Goal: Information Seeking & Learning: Learn about a topic

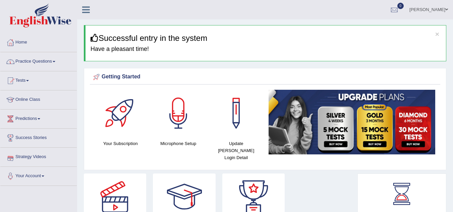
click at [56, 63] on link "Practice Questions" at bounding box center [38, 60] width 77 height 17
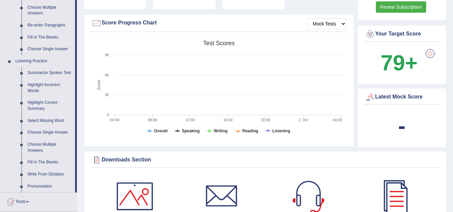
scroll to position [242, 0]
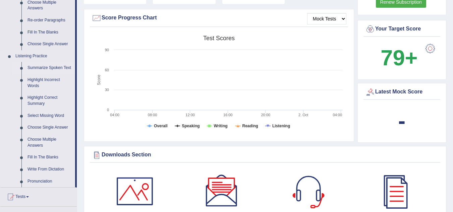
click at [49, 67] on link "Summarize Spoken Text" at bounding box center [49, 68] width 51 height 12
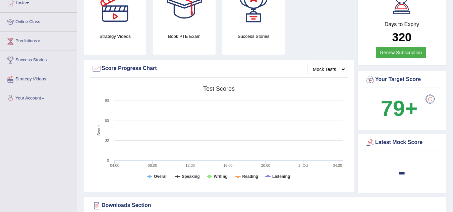
scroll to position [298, 0]
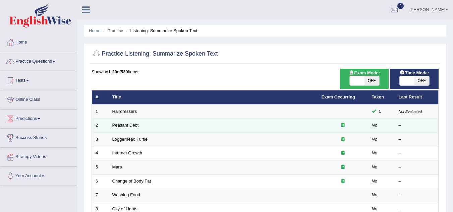
click at [129, 125] on link "Peasant Debt" at bounding box center [125, 125] width 27 height 5
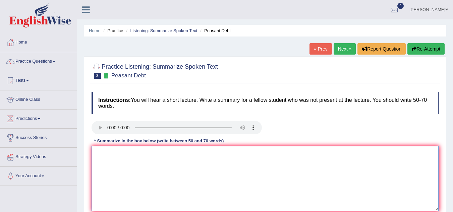
click at [105, 151] on textarea at bounding box center [265, 178] width 347 height 65
click at [105, 153] on textarea at bounding box center [265, 178] width 347 height 65
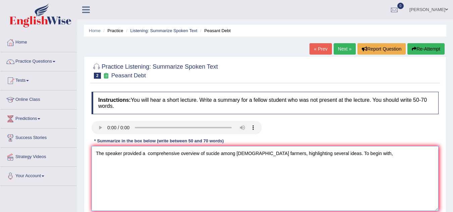
drag, startPoint x: 151, startPoint y: 159, endPoint x: 153, endPoint y: 156, distance: 3.8
click at [153, 156] on textarea "The speaker provided a comprehensive overview of sucide among india farmers, hi…" at bounding box center [265, 178] width 347 height 65
click at [148, 154] on textarea "The speaker provided a comprehensive overview of sucide among india farmers, hi…" at bounding box center [265, 178] width 347 height 65
click at [209, 155] on textarea "The speaker provided a comprehensive overview of sucide among india farmers, hi…" at bounding box center [265, 178] width 347 height 65
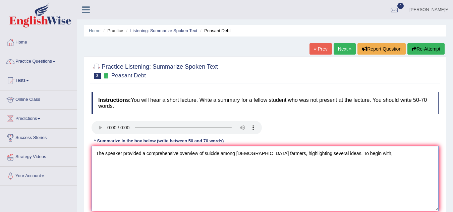
click at [242, 155] on textarea "The speaker provided a comprehensive overview of suicide among india farmers, h…" at bounding box center [265, 178] width 347 height 65
click at [242, 156] on textarea "The speaker provided a comprehensive overview of suicide among india farmers, h…" at bounding box center [265, 178] width 347 height 65
click at [356, 157] on textarea "The speaker provided a comprehensive overview of suicide among Indian farmers, …" at bounding box center [265, 178] width 347 height 65
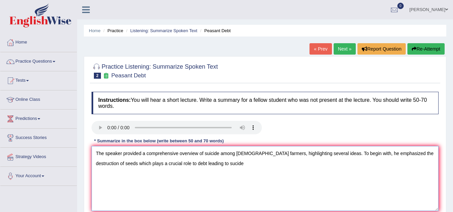
click at [166, 165] on textarea "The speaker provided a comprehensive overview of suicide among Indian farmers, …" at bounding box center [265, 178] width 347 height 65
click at [209, 165] on textarea "The speaker provided a comprehensive overview of suicide among Indian farmers, …" at bounding box center [265, 178] width 347 height 65
click at [116, 164] on textarea "The speaker provided a comprehensive overview of suicide among Indian farmers, …" at bounding box center [265, 178] width 347 height 65
click at [116, 165] on textarea "The speaker provided a comprehensive overview of suicide among Indian farmers, …" at bounding box center [265, 178] width 347 height 65
click at [115, 167] on textarea "The speaker provided a comprehensive overview of suicide among Indian farmers, …" at bounding box center [265, 178] width 347 height 65
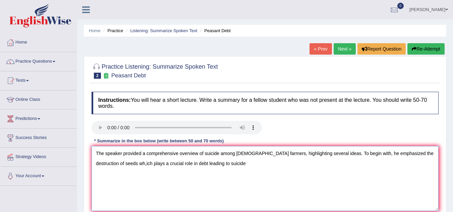
click at [116, 164] on textarea "The speaker provided a comprehensive overview of suicide among Indian farmers, …" at bounding box center [265, 178] width 347 height 65
click at [116, 165] on textarea "The speaker provided a comprehensive overview of suicide among Indian farmers, …" at bounding box center [265, 178] width 347 height 65
click at [118, 164] on textarea "The speaker provided a comprehensive overview of suicide among Indian farmers, …" at bounding box center [265, 178] width 347 height 65
click at [108, 165] on textarea "The speaker provided a comprehensive overview of suicide among Indian farmers, …" at bounding box center [265, 178] width 347 height 65
click at [220, 165] on textarea "The speaker provided a comprehensive overview of suicide among Indian farmers, …" at bounding box center [265, 178] width 347 height 65
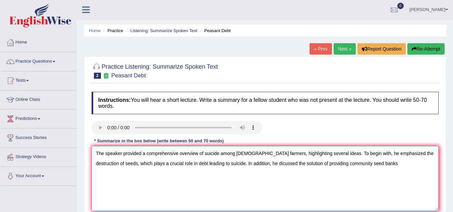
click at [259, 163] on textarea "The speaker provided a comprehensive overview of suicide among Indian farmers, …" at bounding box center [265, 178] width 347 height 65
click at [296, 164] on textarea "The speaker provided a comprehensive overview of suicide among Indian farmers, …" at bounding box center [265, 178] width 347 height 65
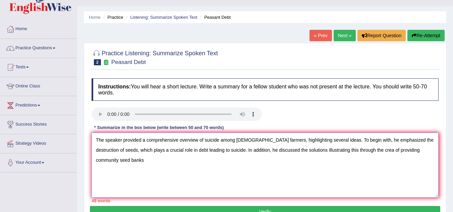
scroll to position [27, 0]
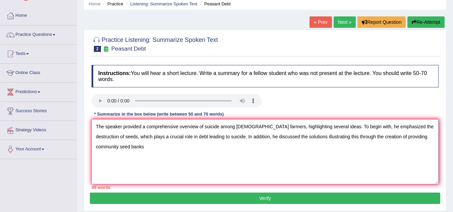
click at [304, 139] on textarea "The speaker provided a comprehensive overview of suicide among Indian farmers, …" at bounding box center [265, 151] width 347 height 65
click at [387, 136] on textarea "The speaker provided a comprehensive overview of suicide among Indian farmers, …" at bounding box center [265, 151] width 347 height 65
click at [359, 139] on textarea "The speaker provided a comprehensive overview of suicide among Indian farmers, …" at bounding box center [265, 151] width 347 height 65
click at [428, 139] on textarea "The speaker provided a comprehensive overview of suicide among Indian farmers, …" at bounding box center [265, 151] width 347 height 65
click at [432, 138] on textarea "The speaker provided a comprehensive overview of suicide among Indian farmers, …" at bounding box center [265, 151] width 347 height 65
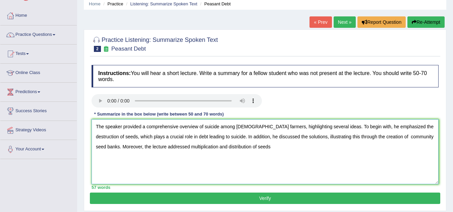
click at [186, 147] on textarea "The speaker provided a comprehensive overview of suicide among Indian farmers, …" at bounding box center [265, 151] width 347 height 65
click at [254, 145] on textarea "The speaker provided a comprehensive overview of suicide among Indian farmers, …" at bounding box center [265, 151] width 347 height 65
click at [386, 135] on textarea "The speaker provided a comprehensive overview of suicide among Indian farmers, …" at bounding box center [265, 151] width 347 height 65
click at [254, 147] on textarea "The speaker provided a comprehensive overview of suicide among Indian farmers, …" at bounding box center [265, 151] width 347 height 65
click at [246, 149] on textarea "The speaker provided a comprehensive overview of suicide among Indian farmers, …" at bounding box center [265, 151] width 347 height 65
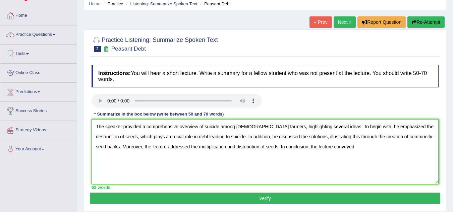
click at [228, 139] on textarea "The speaker provided a comprehensive overview of suicide among Indian farmers, …" at bounding box center [265, 151] width 347 height 65
click at [246, 162] on textarea "The speaker provided a comprehensive overview of suicide among Indian farmers, …" at bounding box center [265, 151] width 347 height 65
click at [257, 161] on textarea "The speaker provided a comprehensive overview of suicide among Indian farmers, …" at bounding box center [265, 151] width 347 height 65
click at [328, 137] on textarea "The speaker provided a comprehensive overview of suicide among Indian farmers, …" at bounding box center [265, 151] width 347 height 65
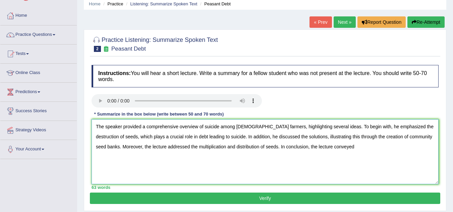
click at [330, 150] on textarea "The speaker provided a comprehensive overview of suicide among Indian farmers, …" at bounding box center [265, 151] width 347 height 65
type textarea "The speaker provided a comprehensive overview of suicide among Indian farmers, …"
click at [262, 200] on button "Verify" at bounding box center [265, 198] width 351 height 11
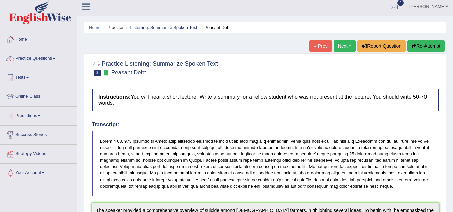
scroll to position [0, 0]
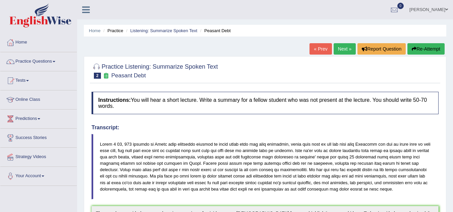
click at [345, 50] on link "Next »" at bounding box center [345, 48] width 22 height 11
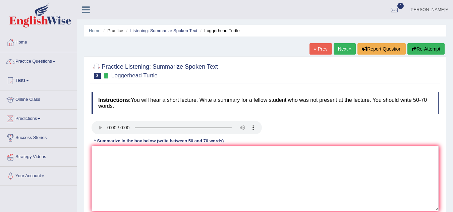
click at [345, 50] on link "Next »" at bounding box center [345, 48] width 22 height 11
click at [326, 46] on link "« Prev" at bounding box center [321, 48] width 22 height 11
click at [342, 50] on link "Next »" at bounding box center [345, 48] width 22 height 11
click at [318, 51] on link "« Prev" at bounding box center [321, 48] width 22 height 11
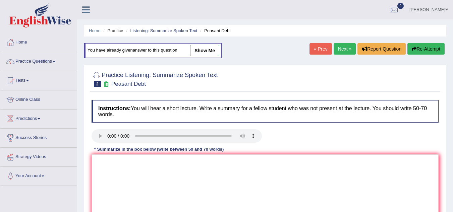
click at [339, 49] on link "Next »" at bounding box center [345, 48] width 22 height 11
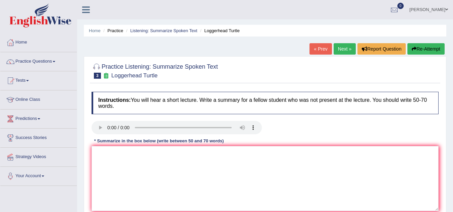
click at [339, 49] on link "Next »" at bounding box center [345, 48] width 22 height 11
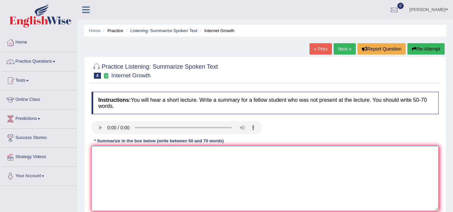
click at [101, 157] on textarea at bounding box center [265, 178] width 347 height 65
type textarea "t"
click at [241, 153] on textarea "The speaker provided a comprehensive overview of the use of internrt, highlighi…" at bounding box center [265, 178] width 347 height 65
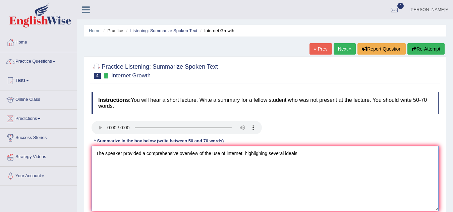
click at [258, 156] on textarea "The speaker provided a comprehensive overview of the use of internet, highlighi…" at bounding box center [265, 178] width 347 height 65
click at [256, 156] on textarea "The speaker provided a comprehensive overview of the use of internet, highlighi…" at bounding box center [265, 178] width 347 height 65
click at [233, 153] on textarea "The speaker provided a comprehensive overview of the use of internet, highlight…" at bounding box center [265, 178] width 347 height 65
click at [233, 151] on textarea "The speaker provided a comprehensive overview of the use of internet, highlight…" at bounding box center [265, 178] width 347 height 65
click at [311, 152] on textarea "The speaker provided a comprehensive overview of the use of the internet, highl…" at bounding box center [265, 178] width 347 height 65
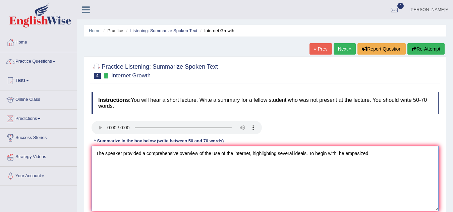
click at [225, 154] on textarea "The speaker provided a comprehensive overview of the use of the internet, highl…" at bounding box center [265, 178] width 347 height 65
click at [247, 157] on textarea "The speaker provided a comprehensive overview of the use of the internet, highl…" at bounding box center [265, 178] width 347 height 65
click at [364, 154] on textarea "The speaker provided a comprehensive overview of the use of the internet, highl…" at bounding box center [265, 178] width 347 height 65
click at [376, 157] on textarea "The speaker provided a comprehensive overview of the use of the internet, highl…" at bounding box center [265, 178] width 347 height 65
click at [406, 155] on textarea "The speaker provided a comprehensive overview of the use of the internet, highl…" at bounding box center [265, 178] width 347 height 65
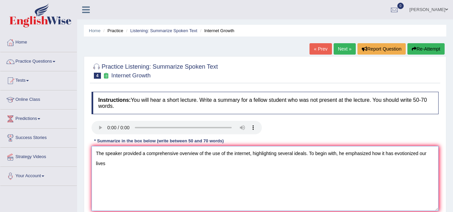
click at [410, 153] on textarea "The speaker provided a comprehensive overview of the use of the internet, highl…" at bounding box center [265, 178] width 347 height 65
click at [412, 154] on textarea "The speaker provided a comprehensive overview of the use of the internet, highl…" at bounding box center [265, 178] width 347 height 65
click at [412, 165] on textarea "The speaker provided a comprehensive overview of the use of the internet, highl…" at bounding box center [265, 178] width 347 height 65
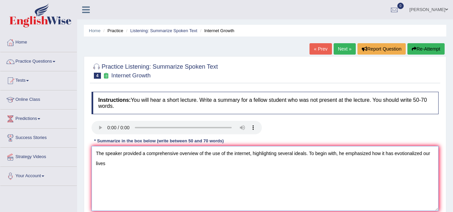
click at [386, 166] on textarea "The speaker provided a comprehensive overview of the use of the internet, highl…" at bounding box center [265, 178] width 347 height 65
click at [404, 155] on textarea "The speaker provided a comprehensive overview of the use of the internet, highl…" at bounding box center [265, 178] width 347 height 65
click at [403, 154] on textarea "The speaker provided a comprehensive overview of the use of the internet, highl…" at bounding box center [265, 178] width 347 height 65
click at [411, 163] on textarea "The speaker provided a comprehensive overview of the use of the internet, highl…" at bounding box center [265, 178] width 347 height 65
click at [180, 157] on textarea "The speaker provided a comprehensive overview of the use of the internet, highl…" at bounding box center [265, 178] width 347 height 65
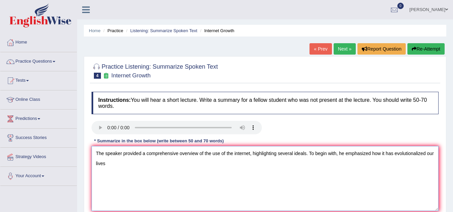
click at [405, 159] on textarea "The speaker provided a comprehensive overview of the use of the internet, highl…" at bounding box center [265, 178] width 347 height 65
click at [408, 156] on textarea "The speaker provided a comprehensive overview of the use of the internet, highl…" at bounding box center [265, 178] width 347 height 65
click at [404, 165] on textarea "The speaker provided a comprehensive overview of the use of the internet, highl…" at bounding box center [265, 178] width 347 height 65
click at [165, 170] on textarea "The speaker provided a comprehensive overview of the use of the internet, highl…" at bounding box center [265, 178] width 347 height 65
click at [112, 166] on textarea "The speaker provided a comprehensive overview of the use of the internet, highl…" at bounding box center [265, 178] width 347 height 65
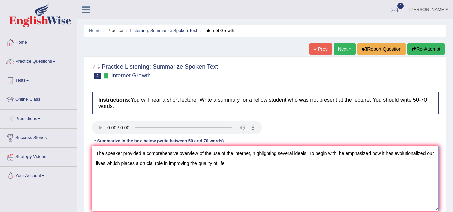
click at [114, 163] on textarea "The speaker provided a comprehensive overview of the use of the internet, highl…" at bounding box center [265, 178] width 347 height 65
click at [113, 164] on textarea "The speaker provided a comprehensive overview of the use of the internet, highl…" at bounding box center [265, 178] width 347 height 65
click at [129, 170] on textarea "The speaker provided a comprehensive overview of the use of the internet, highl…" at bounding box center [265, 178] width 347 height 65
click at [129, 165] on textarea "The speaker provided a comprehensive overview of the use of the internet, highl…" at bounding box center [265, 178] width 347 height 65
click at [243, 164] on textarea "The speaker provided a comprehensive overview of the use of the internet, highl…" at bounding box center [265, 178] width 347 height 65
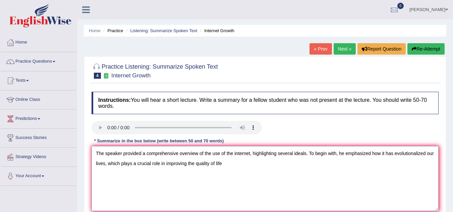
click at [224, 167] on textarea "The speaker provided a comprehensive overview of the use of the internet, highl…" at bounding box center [265, 178] width 347 height 65
click at [268, 164] on textarea "The speaker provided a comprehensive overview of the use of the internet, highl…" at bounding box center [265, 178] width 347 height 65
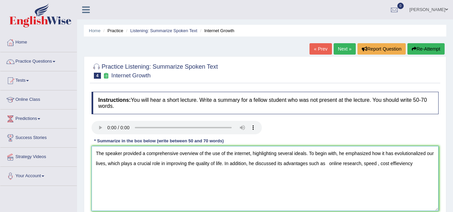
click at [370, 166] on textarea "The speaker provided a comprehensive overview of the use of the internet, highl…" at bounding box center [265, 178] width 347 height 65
click at [399, 163] on textarea "The speaker provided a comprehensive overview of the use of the internet, highl…" at bounding box center [265, 178] width 347 height 65
click at [328, 163] on textarea "The speaker provided a comprehensive overview of the use of the internet, highl…" at bounding box center [265, 178] width 347 height 65
click at [219, 153] on textarea "The speaker provided a comprehensive overview of the use of the internet, highl…" at bounding box center [265, 178] width 347 height 65
click at [288, 195] on textarea "The speaker provided a comprehensive overview of the use of the internet, highl…" at bounding box center [265, 178] width 347 height 65
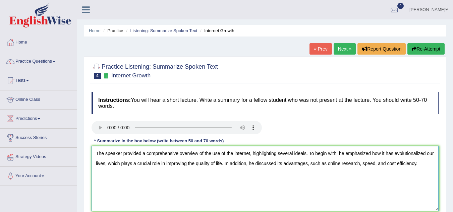
click at [415, 154] on textarea "The speaker provided a comprehensive overview of the use of the internet, highl…" at bounding box center [265, 178] width 347 height 65
click at [421, 167] on textarea "The speaker provided a comprehensive overview of the use of the internet, highl…" at bounding box center [265, 178] width 347 height 65
click at [107, 173] on textarea "The speaker provided a comprehensive overview of the use of the internet, highl…" at bounding box center [265, 178] width 347 height 65
click at [154, 174] on textarea "The speaker provided a comprehensive overview of the use of the internet, highl…" at bounding box center [265, 178] width 347 height 65
click at [204, 174] on textarea "The speaker provided a comprehensive overview of the use of the internet, highl…" at bounding box center [265, 178] width 347 height 65
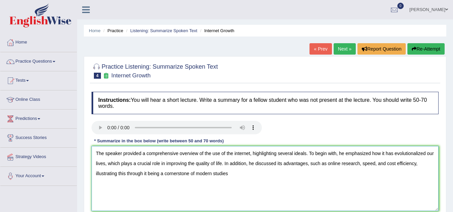
click at [230, 176] on textarea "The speaker provided a comprehensive overview of the use of the internet, highl…" at bounding box center [265, 178] width 347 height 65
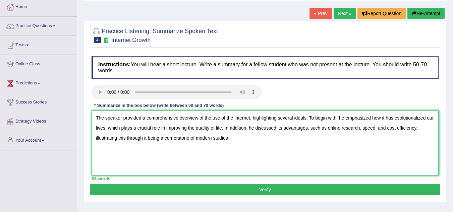
scroll to position [40, 0]
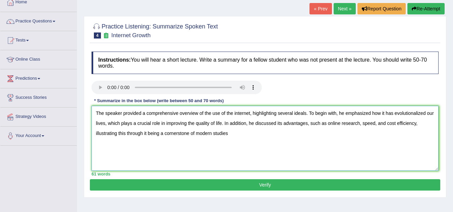
click at [230, 133] on textarea "The speaker provided a comprehensive overview of the use of the internet, highl…" at bounding box center [265, 138] width 347 height 65
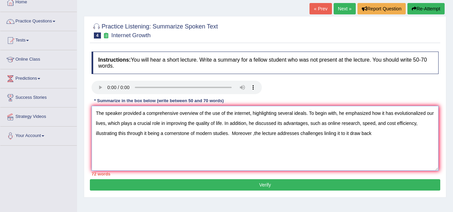
click at [244, 137] on textarea "The speaker provided a comprehensive overview of the use of the internet, highl…" at bounding box center [265, 138] width 347 height 65
click at [332, 134] on textarea "The speaker provided a comprehensive overview of the use of the internet, highl…" at bounding box center [265, 138] width 347 height 65
click at [353, 135] on textarea "The speaker provided a comprehensive overview of the use of the internet, highl…" at bounding box center [265, 138] width 347 height 65
click at [347, 135] on textarea "The speaker provided a comprehensive overview of the use of the internet, highl…" at bounding box center [265, 138] width 347 height 65
click at [253, 134] on textarea "The speaker provided a comprehensive overview of the use of the internet, highl…" at bounding box center [265, 138] width 347 height 65
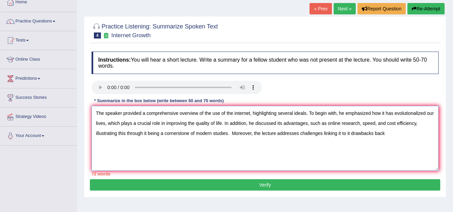
click at [150, 136] on textarea "The speaker provided a comprehensive overview of the use of the internet, highl…" at bounding box center [265, 138] width 347 height 65
click at [134, 149] on textarea "The speaker provided a comprehensive overview of the use of the internet, highl…" at bounding box center [265, 138] width 347 height 65
click at [222, 115] on textarea "The speaker provided a comprehensive overview of the use of the internet, highl…" at bounding box center [265, 138] width 347 height 65
click at [363, 129] on textarea "The speaker provided a comprehensive overview of the use of the internet, highl…" at bounding box center [265, 138] width 347 height 65
click at [375, 135] on textarea "The speaker provided a comprehensive overview of the use of the internet, highl…" at bounding box center [265, 138] width 347 height 65
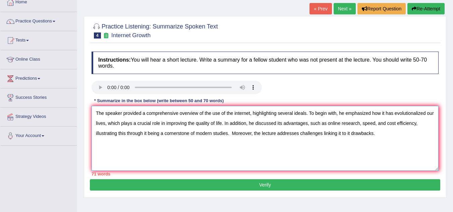
click at [407, 115] on textarea "The speaker provided a comprehensive overview of the use of the internet, highl…" at bounding box center [265, 138] width 347 height 65
click at [419, 141] on textarea "The speaker provided a comprehensive overview of the use of the internet, highl…" at bounding box center [265, 138] width 347 height 65
click at [329, 136] on textarea "The speaker provided a comprehensive overview of the use of the internet, highl…" at bounding box center [265, 138] width 347 height 65
click at [324, 147] on textarea "The speaker provided a comprehensive overview of the use of the internet, highl…" at bounding box center [265, 138] width 347 height 65
click at [350, 134] on textarea "The speaker provided a comprehensive overview of the use of the internet, highl…" at bounding box center [265, 138] width 347 height 65
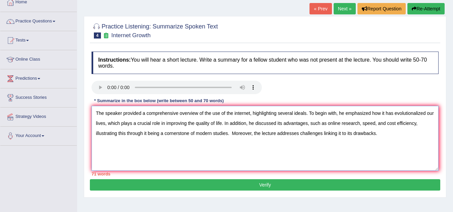
type textarea "The speaker provided a comprehensive overview of the use of the internet, highl…"
click at [269, 187] on button "Verify" at bounding box center [265, 185] width 351 height 11
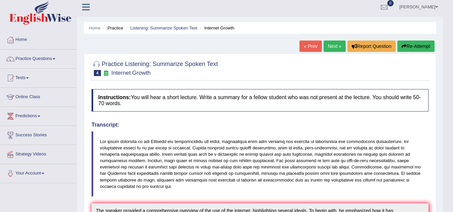
scroll to position [0, 0]
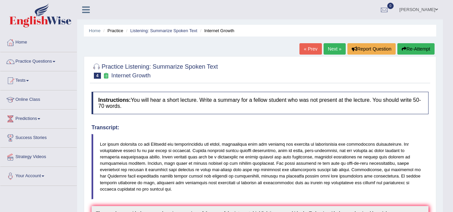
click at [332, 48] on link "Next »" at bounding box center [335, 48] width 22 height 11
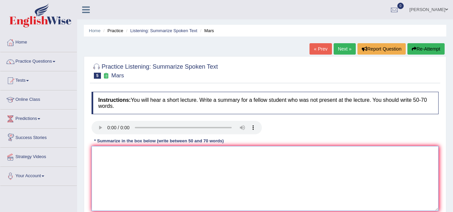
click at [108, 152] on textarea at bounding box center [265, 178] width 347 height 65
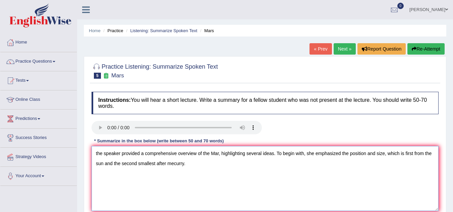
click at [174, 164] on textarea "the speaker provided a comprehensive overview of the Mar, highlighting several …" at bounding box center [265, 178] width 347 height 65
click at [195, 168] on textarea "the speaker provided a comprehensive overview of the Mar, highlighting several …" at bounding box center [265, 178] width 347 height 65
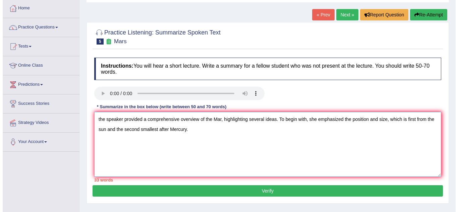
scroll to position [40, 0]
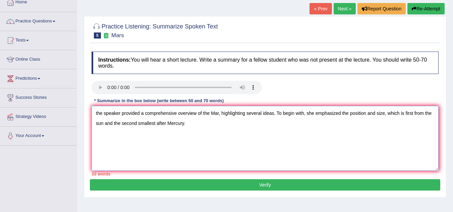
click at [224, 125] on textarea "the speaker provided a comprehensive overview of the Mar, highlighting several …" at bounding box center [265, 138] width 347 height 65
click at [298, 125] on textarea "the speaker provided a comprehensive overview of the Mar, highlighting several …" at bounding box center [265, 138] width 347 height 65
click at [223, 124] on textarea "the speaker provided a comprehensive overview of the Mar, highlighting several …" at bounding box center [265, 138] width 347 height 65
click at [324, 121] on textarea "the speaker provided a comprehensive overview of the Mar, highlighting several …" at bounding box center [265, 138] width 347 height 65
click at [230, 123] on textarea "the speaker provided a comprehensive overview of the Mar, highlighting several …" at bounding box center [265, 138] width 347 height 65
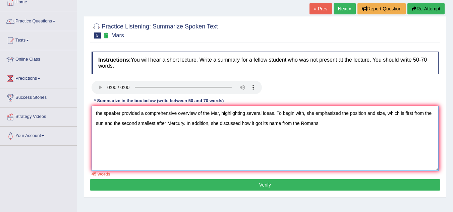
click at [197, 126] on textarea "the speaker provided a comprehensive overview of the Mar, highlighting several …" at bounding box center [265, 138] width 347 height 65
click at [323, 125] on textarea "the speaker provided a comprehensive overview of the Mar, highlighting several …" at bounding box center [265, 138] width 347 height 65
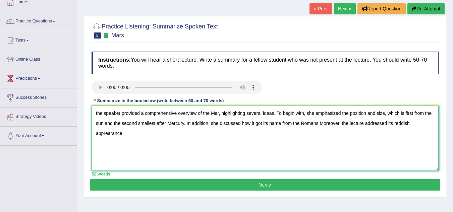
click at [332, 124] on textarea "the speaker provided a comprehensive overview of the Mar, highlighting several …" at bounding box center [265, 138] width 347 height 65
click at [120, 133] on textarea "the speaker provided a comprehensive overview of the Mar, highlighting several …" at bounding box center [265, 138] width 347 height 65
click at [190, 135] on textarea "the speaker provided a comprehensive overview of the Mar, highlighting several …" at bounding box center [265, 138] width 347 height 65
click at [215, 134] on textarea "the speaker provided a comprehensive overview of the Mar, highlighting several …" at bounding box center [265, 138] width 347 height 65
click at [252, 133] on textarea "the speaker provided a comprehensive overview of the Mar, highlighting several …" at bounding box center [265, 138] width 347 height 65
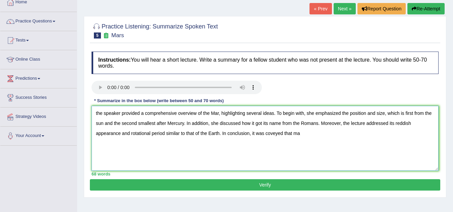
click at [277, 138] on textarea "the speaker provided a comprehensive overview of the Mar, highlighting several …" at bounding box center [265, 138] width 347 height 65
drag, startPoint x: 271, startPoint y: 135, endPoint x: 280, endPoint y: 137, distance: 9.0
click at [280, 137] on textarea "the speaker provided a comprehensive overview of the Mar, highlighting several …" at bounding box center [265, 138] width 347 height 65
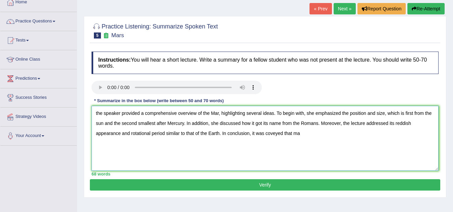
click at [275, 135] on textarea "the speaker provided a comprehensive overview of the Mar, highlighting several …" at bounding box center [265, 138] width 347 height 65
click at [303, 136] on textarea "the speaker provided a comprehensive overview of the Mar, highlighting several …" at bounding box center [265, 138] width 347 height 65
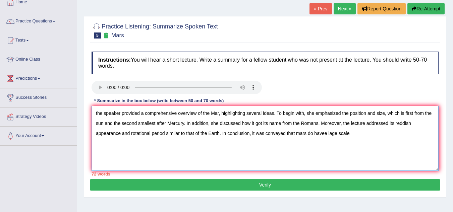
click at [349, 134] on textarea "the speaker provided a comprehensive overview of the Mar, highlighting several …" at bounding box center [265, 138] width 347 height 65
click at [326, 134] on textarea "the speaker provided a comprehensive overview of the Mar, highlighting several …" at bounding box center [265, 138] width 347 height 65
click at [291, 134] on textarea "the speaker provided a comprehensive overview of the Mar, highlighting several …" at bounding box center [265, 138] width 347 height 65
click at [334, 133] on textarea "the speaker provided a comprehensive overview of the Mar, highlighting several …" at bounding box center [265, 138] width 347 height 65
click at [354, 135] on textarea "the speaker provided a comprehensive overview of the Mar, highlighting several …" at bounding box center [265, 138] width 347 height 65
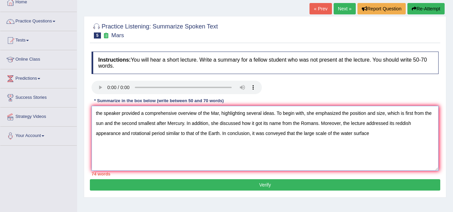
click at [302, 133] on textarea "the speaker provided a comprehensive overview of the Mar, highlighting several …" at bounding box center [265, 138] width 347 height 65
click at [367, 134] on textarea "the speaker provided a comprehensive overview of the Mar, highlighting several …" at bounding box center [265, 138] width 347 height 65
click at [332, 135] on textarea "the speaker provided a comprehensive overview of the Mar, highlighting several …" at bounding box center [265, 138] width 347 height 65
click at [348, 135] on textarea "the speaker provided a comprehensive overview of the Mar, highlighting several …" at bounding box center [265, 138] width 347 height 65
click at [367, 133] on textarea "the speaker provided a comprehensive overview of the Mar, highlighting several …" at bounding box center [265, 138] width 347 height 65
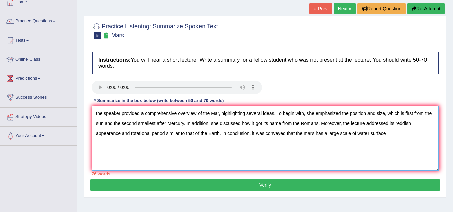
click at [377, 134] on textarea "the speaker provided a comprehensive overview of the Mar, highlighting several …" at bounding box center [265, 138] width 347 height 65
click at [345, 135] on textarea "the speaker provided a comprehensive overview of the Mar, highlighting several …" at bounding box center [265, 138] width 347 height 65
click at [322, 143] on textarea "the speaker provided a comprehensive overview of the Mar, highlighting several …" at bounding box center [265, 138] width 347 height 65
click at [305, 136] on textarea "the speaker provided a comprehensive overview of the Mar, highlighting several …" at bounding box center [265, 138] width 347 height 65
click at [345, 136] on textarea "the speaker provided a comprehensive overview of the Mar, highlighting several …" at bounding box center [265, 138] width 347 height 65
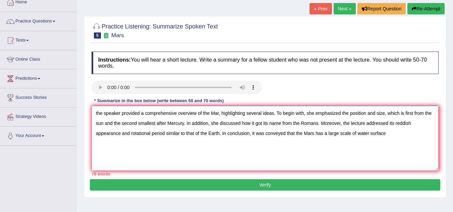
click at [332, 146] on textarea "the speaker provided a comprehensive overview of the Mar, highlighting several …" at bounding box center [265, 138] width 347 height 65
click at [189, 135] on textarea "the speaker provided a comprehensive overview of the Mar, highlighting several …" at bounding box center [265, 138] width 347 height 65
click at [219, 157] on textarea "the speaker provided a comprehensive overview of the Mar, highlighting several …" at bounding box center [265, 138] width 347 height 65
click at [302, 154] on textarea "the speaker provided a comprehensive overview of the Mar, highlighting several …" at bounding box center [265, 138] width 347 height 65
click at [387, 133] on textarea "the speaker provided a comprehensive overview of the Mar, highlighting several …" at bounding box center [265, 138] width 347 height 65
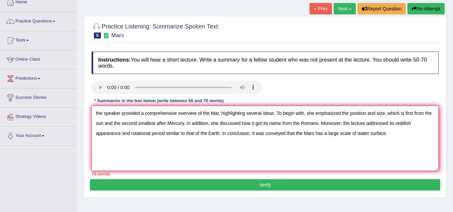
click at [97, 113] on textarea "the speaker provided a comprehensive overview of the Mar, highlighting several …" at bounding box center [265, 138] width 347 height 65
click at [279, 114] on textarea "The speaker provided a comprehensive overview of the Mar, highlighting several …" at bounding box center [265, 138] width 347 height 65
click at [280, 115] on textarea "The speaker provided a comprehensive overview of the Mar, highlighting several …" at bounding box center [265, 138] width 347 height 65
click at [200, 134] on textarea "The speaker provided a comprehensive overview of the Mar, highlighting several …" at bounding box center [265, 138] width 347 height 65
click at [172, 135] on textarea "The speaker provided a comprehensive overview of the Mar, highlighting several …" at bounding box center [265, 138] width 347 height 65
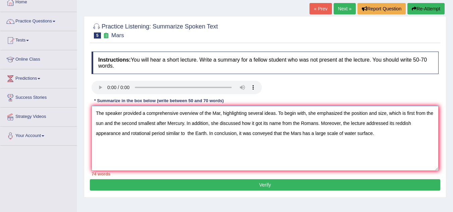
drag, startPoint x: 195, startPoint y: 144, endPoint x: 192, endPoint y: 133, distance: 11.5
click at [192, 133] on textarea "The speaker provided a comprehensive overview of the Mar, highlighting several …" at bounding box center [265, 138] width 347 height 65
click at [303, 136] on textarea "The speaker provided a comprehensive overview of the Mar, highlighting several …" at bounding box center [265, 138] width 347 height 65
type textarea "The speaker provided a comprehensive overview of the Mar, highlighting several …"
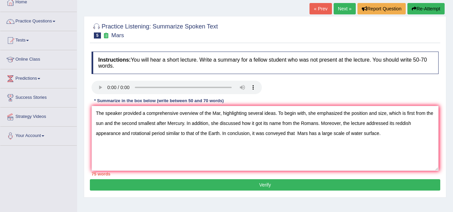
click at [283, 186] on button "Verify" at bounding box center [265, 185] width 351 height 11
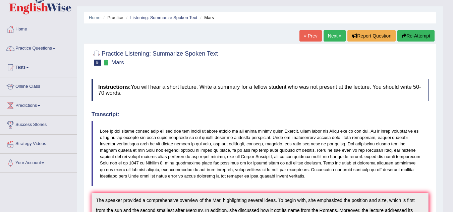
scroll to position [13, 0]
click at [332, 35] on link "Next »" at bounding box center [335, 35] width 22 height 11
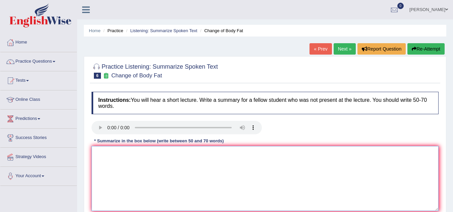
click at [103, 155] on textarea at bounding box center [265, 178] width 347 height 65
click at [241, 157] on textarea "The speaker gave a comprehensive overview on losing body fat,highlighing severa…" at bounding box center [265, 178] width 347 height 65
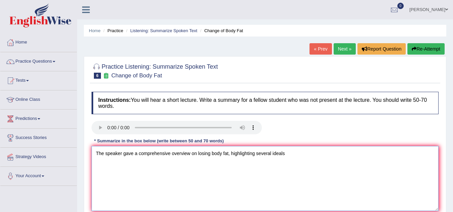
click at [190, 155] on textarea "The speaker gave a comprehensive overview on losing body fat, highlighting seve…" at bounding box center [265, 178] width 347 height 65
click at [198, 155] on textarea "The speaker gave a comprehensive overview on losing body fat, highlighting seve…" at bounding box center [265, 178] width 347 height 65
click at [195, 154] on textarea "The speaker gave a comprehensive overview on the cannadian research conducted o…" at bounding box center [265, 178] width 347 height 65
click at [213, 153] on textarea "The speaker gave a comprehensive overview of the cannadian research conducted o…" at bounding box center [265, 178] width 347 height 65
click at [215, 156] on textarea "The speaker gave a comprehensive overview of the cannadian research conducted o…" at bounding box center [265, 178] width 347 height 65
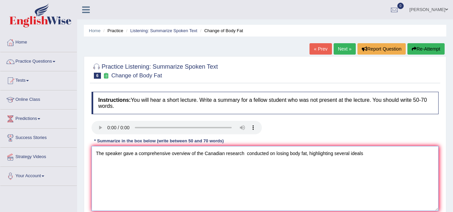
click at [364, 154] on textarea "The speaker gave a comprehensive overview of the Canadian research conducted on…" at bounding box center [265, 178] width 347 height 65
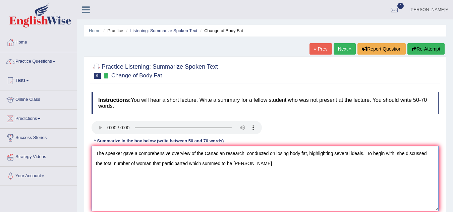
click at [145, 165] on textarea "The speaker gave a comprehensive overview of the Canadian research conducted on…" at bounding box center [265, 178] width 347 height 65
click at [179, 167] on textarea "The speaker gave a comprehensive overview of the Canadian research conducted on…" at bounding box center [265, 178] width 347 height 65
click at [195, 167] on textarea "The speaker gave a comprehensive overview of the Canadian research conducted on…" at bounding box center [265, 178] width 347 height 65
click at [179, 164] on textarea "The speaker gave a comprehensive overview of the Canadian research conducted on…" at bounding box center [265, 178] width 347 height 65
click at [176, 167] on textarea "The speaker gave a comprehensive overview of the Canadian research conducted on…" at bounding box center [265, 178] width 347 height 65
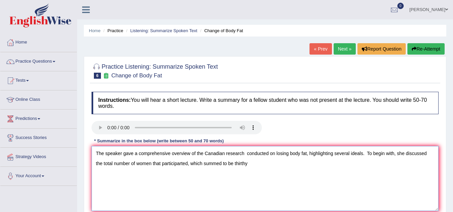
click at [168, 166] on textarea "The speaker gave a comprehensive overview of the Canadian research conducted on…" at bounding box center [265, 178] width 347 height 65
click at [159, 164] on textarea "The speaker gave a comprehensive overview of the Canadian research conducted on…" at bounding box center [265, 178] width 347 height 65
click at [219, 166] on textarea "The speaker gave a comprehensive overview of the Canadian research conducted on…" at bounding box center [265, 178] width 347 height 65
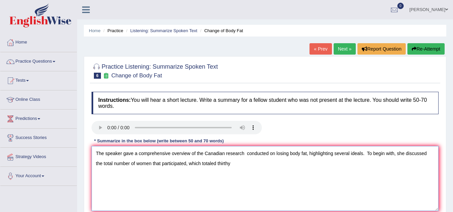
click at [222, 167] on textarea "The speaker gave a comprehensive overview of the Canadian research conducted on…" at bounding box center [265, 178] width 347 height 65
click at [244, 154] on textarea "The speaker gave a comprehensive overview of the Canadian research conducted on…" at bounding box center [265, 178] width 347 height 65
click at [155, 167] on textarea "The speaker gave a comprehensive overview of the Canadian research conducted on…" at bounding box center [265, 178] width 347 height 65
click at [222, 165] on textarea "The speaker gave a comprehensive overview of the Canadian research conducted on…" at bounding box center [265, 178] width 347 height 65
click at [219, 164] on textarea "The speaker gave a comprehensive overview of the Canadian research conducted on…" at bounding box center [265, 178] width 347 height 65
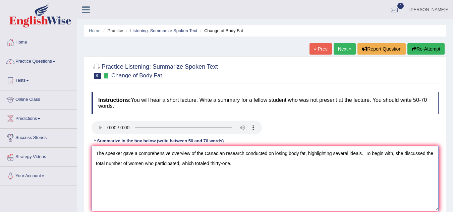
click at [179, 165] on textarea "The speaker gave a comprehensive overview of the Canadian research conducted on…" at bounding box center [265, 178] width 347 height 65
click at [170, 164] on textarea "The speaker gave a comprehensive overview of the Canadian research conducted on…" at bounding box center [265, 178] width 347 height 65
click at [435, 154] on textarea "The speaker gave a comprehensive overview of the Canadian research conducted on…" at bounding box center [265, 178] width 347 height 65
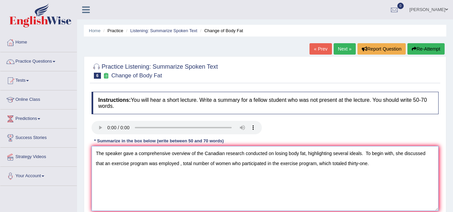
click at [125, 156] on textarea "The speaker gave a comprehensive overview of the Canadian research conducted on…" at bounding box center [265, 178] width 347 height 65
click at [135, 154] on textarea "The speaker gave a comprehensive overview of the Canadian research conducted on…" at bounding box center [265, 178] width 347 height 65
click at [167, 156] on textarea "The speaker provided a comprehensive overview of the Canadian research conducte…" at bounding box center [265, 178] width 347 height 65
click at [172, 166] on textarea "The speaker provided a comprehensive overview of the Canadian research conducte…" at bounding box center [265, 178] width 347 height 65
click at [264, 158] on textarea "The speaker provided a comprehensive overview of the Canadian research conducte…" at bounding box center [265, 178] width 347 height 65
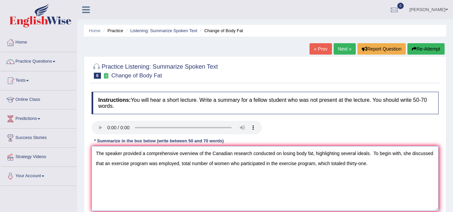
click at [363, 155] on textarea "The speaker provided a comprehensive overview of the Canadian research conducte…" at bounding box center [265, 178] width 347 height 65
click at [364, 176] on textarea "The speaker provided a comprehensive overview of the Canadian research conducte…" at bounding box center [265, 178] width 347 height 65
click at [281, 165] on textarea "The speaker provided a comprehensive overview of the Canadian research conducte…" at bounding box center [265, 178] width 347 height 65
click at [277, 179] on textarea "The speaker provided a comprehensive overview of the Canadian research conducte…" at bounding box center [265, 178] width 347 height 65
click at [331, 165] on textarea "The speaker provided a comprehensive overview of the Canadian research conducte…" at bounding box center [265, 178] width 347 height 65
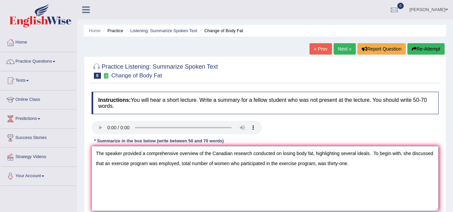
click at [306, 163] on textarea "The speaker provided a comprehensive overview of the Canadian research conducte…" at bounding box center [265, 178] width 347 height 65
click at [169, 166] on textarea "The speaker provided a comprehensive overview of the Canadian research conducte…" at bounding box center [265, 178] width 347 height 65
click at [186, 166] on textarea "The speaker provided a comprehensive overview of the Canadian research conducte…" at bounding box center [265, 178] width 347 height 65
click at [357, 166] on textarea "The speaker provided a comprehensive overview of the Canadian research conducte…" at bounding box center [265, 178] width 347 height 65
click at [413, 155] on textarea "The speaker provided a comprehensive overview of the Canadian research conducte…" at bounding box center [265, 178] width 347 height 65
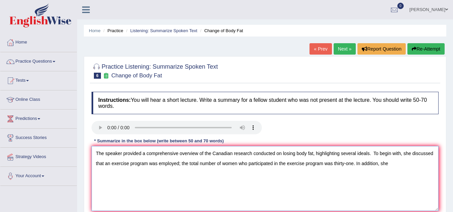
drag, startPoint x: 413, startPoint y: 155, endPoint x: 433, endPoint y: 157, distance: 19.9
click at [433, 157] on textarea "The speaker provided a comprehensive overview of the Canadian research conducte…" at bounding box center [265, 178] width 347 height 65
click at [421, 165] on textarea "The speaker provided a comprehensive overview of the Canadian research conducte…" at bounding box center [265, 178] width 347 height 65
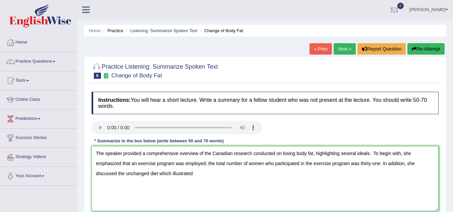
click at [168, 175] on textarea "The speaker provided a comprehensive overview of the Canadian research conducte…" at bounding box center [265, 178] width 347 height 65
click at [196, 176] on textarea "The speaker provided a comprehensive overview of the Canadian research conducte…" at bounding box center [265, 178] width 347 height 65
click at [170, 174] on textarea "The speaker provided a comprehensive overview of the Canadian research conducte…" at bounding box center [265, 178] width 347 height 65
click at [166, 175] on textarea "The speaker provided a comprehensive overview of the Canadian research conducte…" at bounding box center [265, 178] width 347 height 65
click at [182, 176] on textarea "The speaker provided a comprehensive overview of the Canadian research conducte…" at bounding box center [265, 178] width 347 height 65
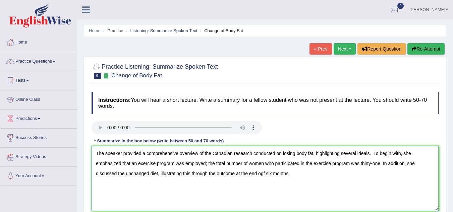
click at [263, 176] on textarea "The speaker provided a comprehensive overview of the Canadian research conducte…" at bounding box center [265, 178] width 347 height 65
click at [288, 175] on textarea "The speaker provided a comprehensive overview of the Canadian research conducte…" at bounding box center [265, 178] width 347 height 65
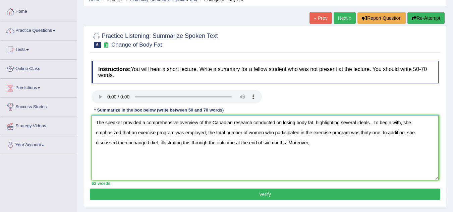
scroll to position [40, 0]
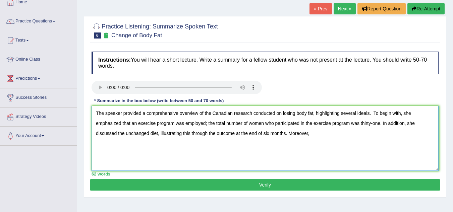
click at [314, 135] on textarea "The speaker provided a comprehensive overview of the Canadian research conducte…" at bounding box center [265, 138] width 347 height 65
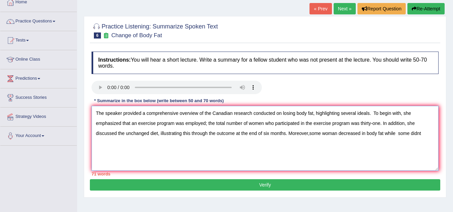
click at [314, 135] on textarea "The speaker provided a comprehensive overview of the Canadian research conducte…" at bounding box center [265, 138] width 347 height 65
click at [418, 133] on textarea "The speaker provided a comprehensive overview of the Canadian research conducte…" at bounding box center [265, 138] width 347 height 65
click at [100, 144] on textarea "The speaker provided a comprehensive overview of the Canadian research conducte…" at bounding box center [265, 138] width 347 height 65
click at [396, 138] on textarea "The speaker provided a comprehensive overview of the Canadian research conducte…" at bounding box center [265, 138] width 347 height 65
click at [393, 134] on textarea "The speaker provided a comprehensive overview of the Canadian research conducte…" at bounding box center [265, 138] width 347 height 65
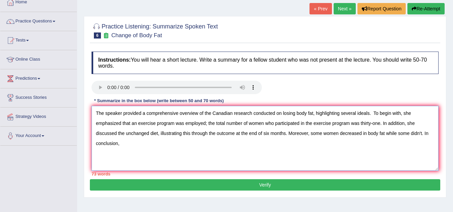
click at [140, 144] on textarea "The speaker provided a comprehensive overview of the Canadian research conducte…" at bounding box center [265, 138] width 347 height 65
click at [167, 150] on textarea "The speaker provided a comprehensive overview of the Canadian research conducte…" at bounding box center [265, 138] width 347 height 65
click at [169, 145] on textarea "The speaker provided a comprehensive overview of the Canadian research conducte…" at bounding box center [265, 138] width 347 height 65
click at [188, 146] on textarea "The speaker provided a comprehensive overview of the Canadian research conducte…" at bounding box center [265, 138] width 347 height 65
click at [121, 144] on textarea "The speaker provided a comprehensive overview of the Canadian research conducte…" at bounding box center [265, 138] width 347 height 65
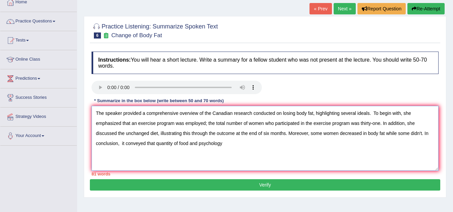
click at [223, 143] on textarea "The speaker provided a comprehensive overview of the Canadian research conducte…" at bounding box center [265, 138] width 347 height 65
click at [241, 146] on textarea "The speaker provided a comprehensive overview of the Canadian research conducte…" at bounding box center [265, 138] width 347 height 65
click at [315, 114] on textarea "The speaker provided a comprehensive overview of the Canadian research conducte…" at bounding box center [265, 138] width 347 height 65
drag, startPoint x: 315, startPoint y: 114, endPoint x: 366, endPoint y: 116, distance: 51.0
click at [365, 115] on textarea "The speaker provided a comprehensive overview of the Canadian research conducte…" at bounding box center [265, 138] width 347 height 65
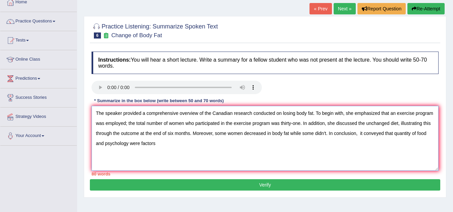
click at [129, 125] on textarea "The speaker provided a comprehensive overview of the Canadian research conducte…" at bounding box center [265, 138] width 347 height 65
drag, startPoint x: 129, startPoint y: 125, endPoint x: 279, endPoint y: 127, distance: 150.3
click at [279, 127] on textarea "The speaker provided a comprehensive overview of the Canadian research conducte…" at bounding box center [265, 138] width 347 height 65
click at [128, 124] on textarea "The speaker provided a comprehensive overview of the Canadian research conducte…" at bounding box center [265, 138] width 347 height 65
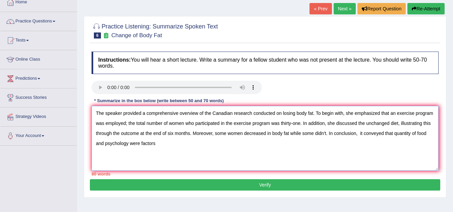
drag, startPoint x: 128, startPoint y: 124, endPoint x: 281, endPoint y: 126, distance: 153.0
click at [281, 126] on textarea "The speaker provided a comprehensive overview of the Canadian research conducte…" at bounding box center [265, 138] width 347 height 65
click at [163, 124] on textarea "The speaker provided a comprehensive overview of the Canadian research conducte…" at bounding box center [265, 138] width 347 height 65
click at [175, 128] on textarea "The speaker provided a comprehensive overview of the Canadian research conducte…" at bounding box center [265, 138] width 347 height 65
click at [113, 124] on textarea "The speaker provided a comprehensive overview of the Canadian research conducte…" at bounding box center [265, 138] width 347 height 65
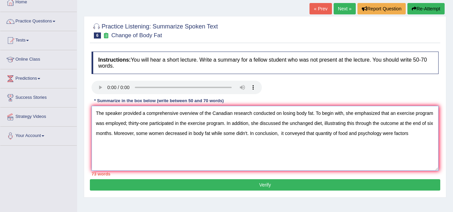
click at [230, 135] on textarea "The speaker provided a comprehensive overview of the Canadian research conducte…" at bounding box center [265, 138] width 347 height 65
click at [323, 133] on textarea "The speaker provided a comprehensive overview of the Canadian research conducte…" at bounding box center [265, 138] width 347 height 65
click at [419, 134] on textarea "The speaker provided a comprehensive overview of the Canadian research conducte…" at bounding box center [265, 138] width 347 height 65
type textarea "The speaker provided a comprehensive overview of the Canadian research conducte…"
click at [264, 185] on button "Verify" at bounding box center [265, 185] width 351 height 11
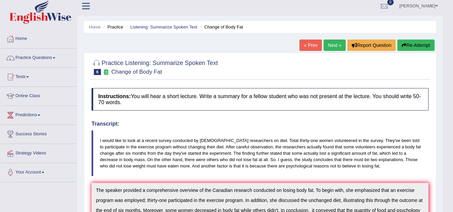
scroll to position [0, 0]
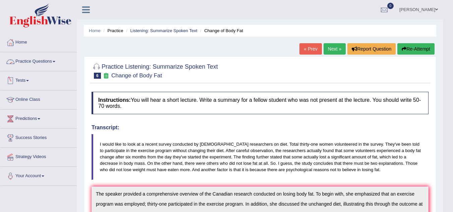
click at [55, 60] on link "Practice Questions" at bounding box center [38, 60] width 77 height 17
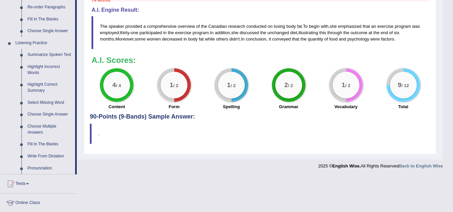
scroll to position [268, 0]
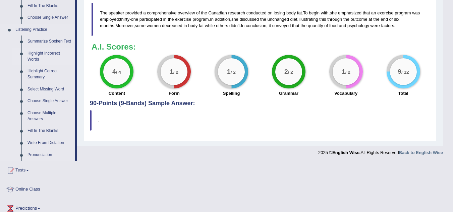
click at [35, 56] on link "Highlight Incorrect Words" at bounding box center [49, 57] width 51 height 18
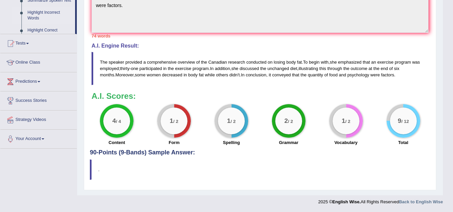
scroll to position [219, 0]
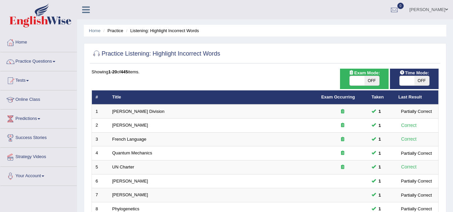
click at [33, 58] on link "Practice Questions" at bounding box center [38, 60] width 77 height 17
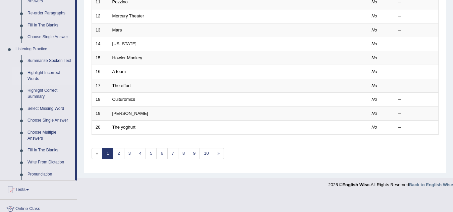
scroll to position [255, 0]
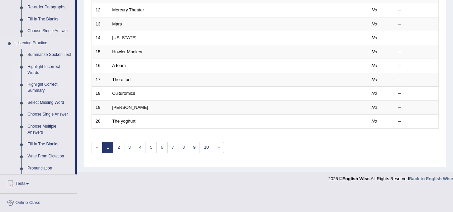
click at [44, 85] on link "Highlight Correct Summary" at bounding box center [49, 88] width 51 height 18
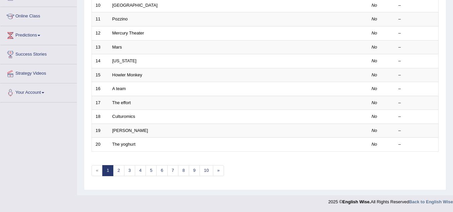
scroll to position [232, 0]
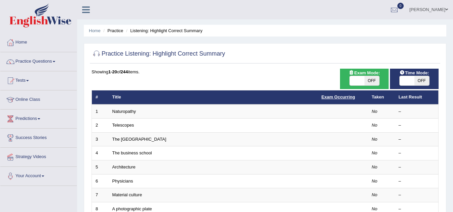
click at [336, 98] on link "Exam Occurring" at bounding box center [339, 97] width 34 height 5
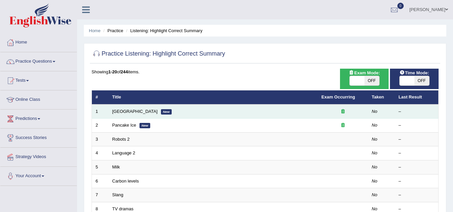
click at [225, 111] on td "Ugly Building New" at bounding box center [213, 112] width 209 height 14
click at [131, 112] on link "Ugly Building" at bounding box center [134, 111] width 45 height 5
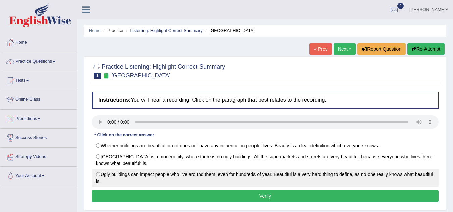
click at [98, 174] on label "Ugly buildings can impact people who live around them, even for hundreds of yea…" at bounding box center [265, 178] width 347 height 18
radio input "true"
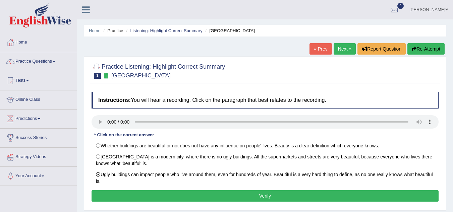
click at [116, 197] on button "Verify" at bounding box center [265, 196] width 347 height 11
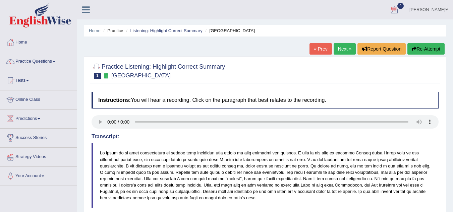
click at [343, 48] on link "Next »" at bounding box center [345, 48] width 22 height 11
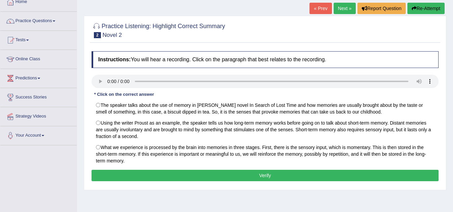
scroll to position [54, 0]
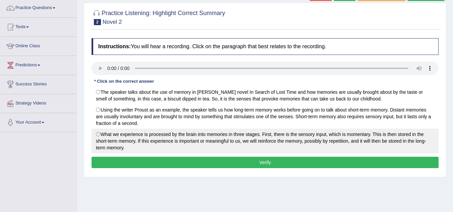
click at [99, 137] on label "What we experience is processed by the brain into memories in three stages. Fir…" at bounding box center [265, 141] width 347 height 25
radio input "true"
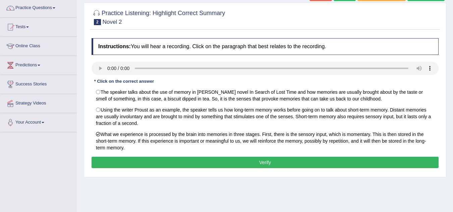
click at [184, 167] on button "Verify" at bounding box center [265, 162] width 347 height 11
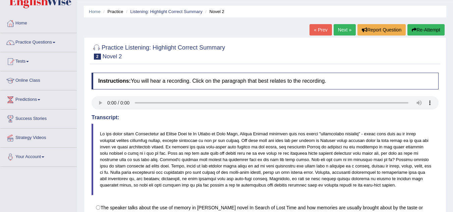
scroll to position [0, 0]
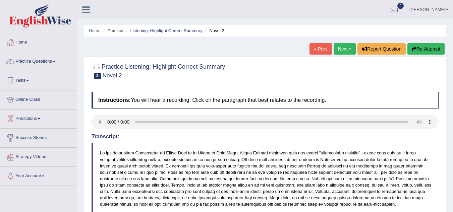
click at [343, 49] on link "Next »" at bounding box center [345, 48] width 22 height 11
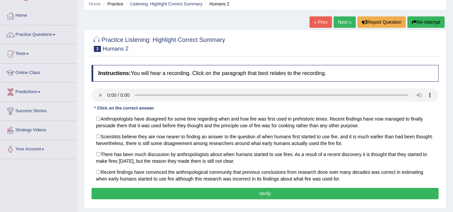
scroll to position [40, 0]
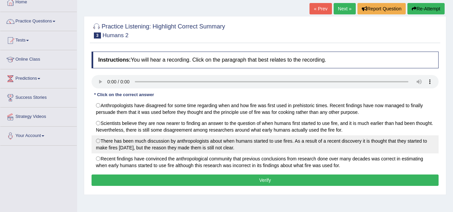
click at [186, 145] on label "There has been much discussion by anthropologists about when humans started to …" at bounding box center [265, 145] width 347 height 18
radio input "true"
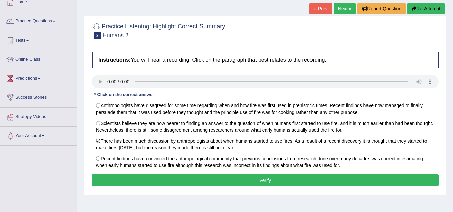
click at [243, 183] on button "Verify" at bounding box center [265, 180] width 347 height 11
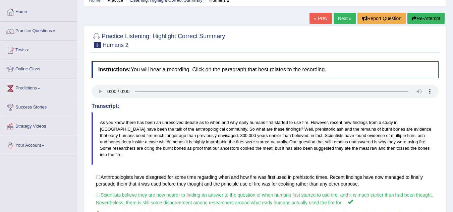
scroll to position [0, 0]
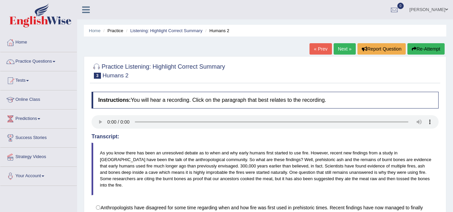
click at [351, 53] on link "Next »" at bounding box center [345, 48] width 22 height 11
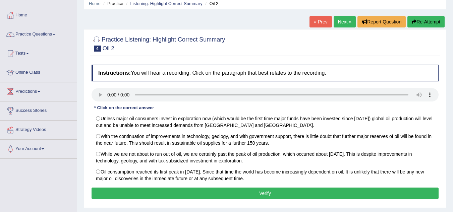
scroll to position [40, 0]
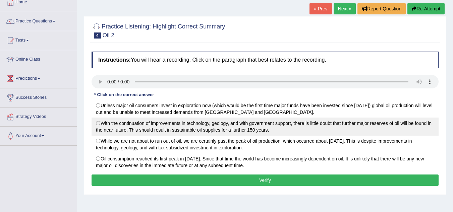
click at [134, 128] on label "With the continuation of improvements in technology, geology, and with governme…" at bounding box center [265, 127] width 347 height 18
radio input "true"
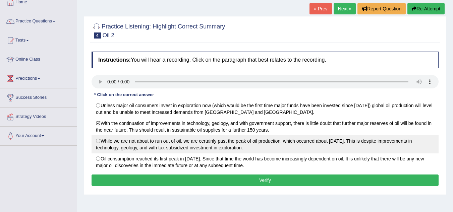
click at [226, 150] on label "While we are not about to run out of oil, we are certainly past the peak of oil…" at bounding box center [265, 145] width 347 height 18
radio input "true"
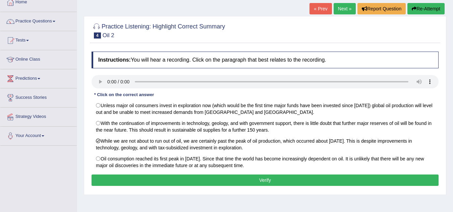
click at [234, 181] on button "Verify" at bounding box center [265, 180] width 347 height 11
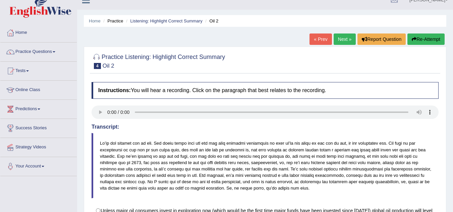
scroll to position [0, 0]
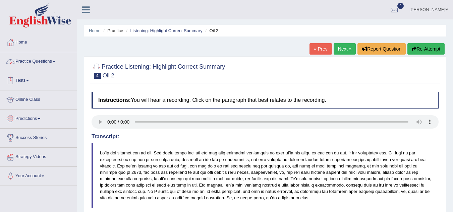
click at [40, 64] on link "Practice Questions" at bounding box center [38, 60] width 77 height 17
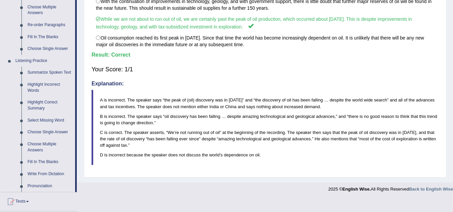
scroll to position [242, 0]
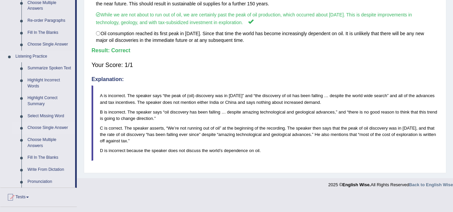
click at [39, 128] on link "Choose Single Answer" at bounding box center [49, 128] width 51 height 12
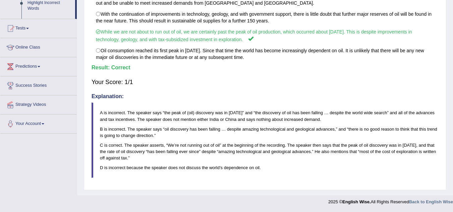
scroll to position [165, 0]
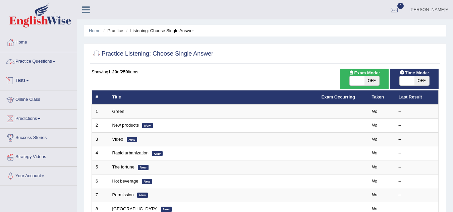
click at [40, 60] on link "Practice Questions" at bounding box center [38, 60] width 77 height 17
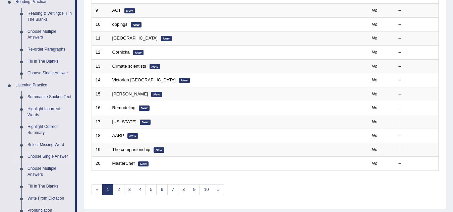
scroll to position [215, 0]
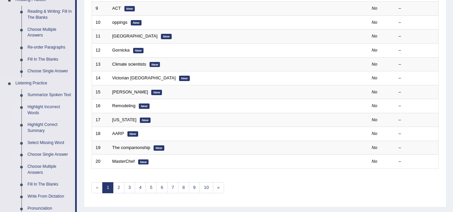
click at [50, 107] on link "Highlight Incorrect Words" at bounding box center [49, 110] width 51 height 18
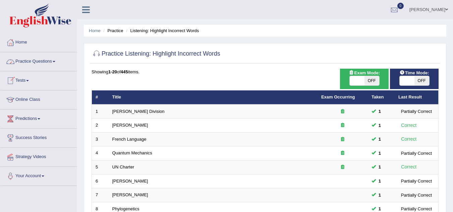
click at [54, 62] on link "Practice Questions" at bounding box center [38, 60] width 77 height 17
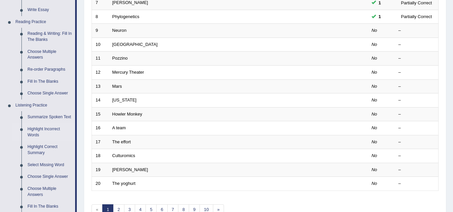
scroll to position [206, 0]
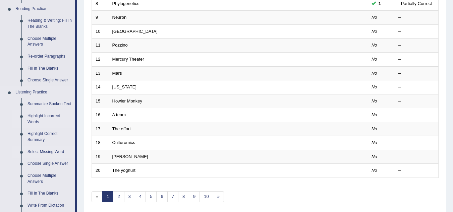
click at [57, 151] on link "Select Missing Word" at bounding box center [49, 152] width 51 height 12
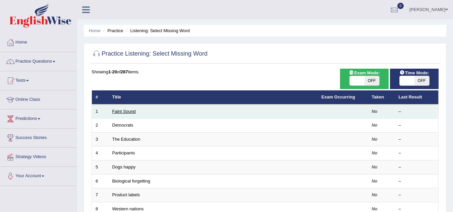
click at [118, 110] on link "Faint Sound" at bounding box center [123, 111] width 23 height 5
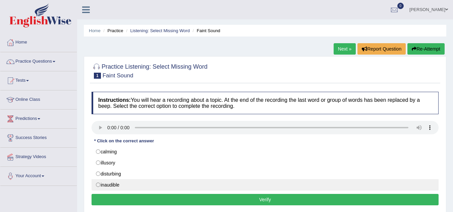
click at [100, 185] on label "inaudible" at bounding box center [265, 185] width 347 height 11
radio input "true"
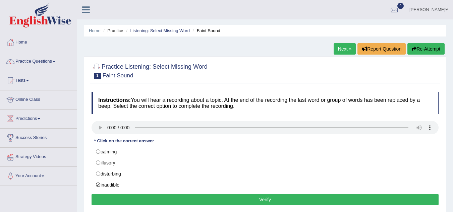
click at [212, 199] on button "Verify" at bounding box center [265, 199] width 347 height 11
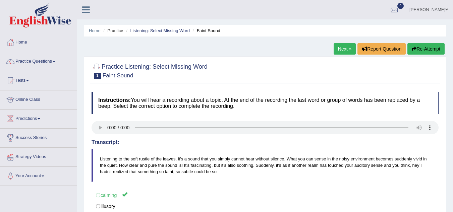
click at [453, 211] on div "Home Practice Listening: Select Missing Word Faint Sound Next » Report Question…" at bounding box center [265, 168] width 376 height 336
click at [453, 209] on html "Toggle navigation Home Practice Questions Speaking Practice Read Aloud Repeat S…" at bounding box center [226, 106] width 453 height 212
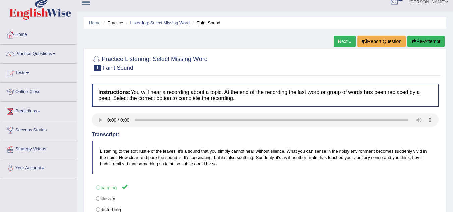
scroll to position [4, 0]
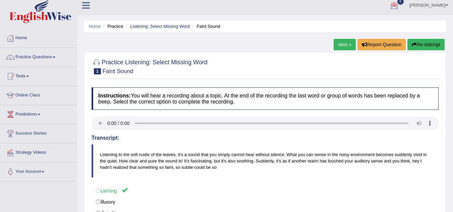
click at [346, 42] on link "Next »" at bounding box center [345, 44] width 22 height 11
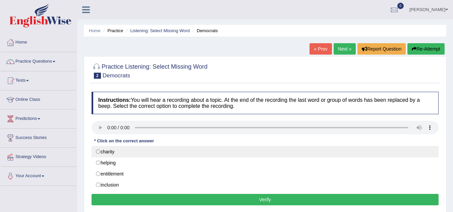
click at [124, 153] on label "charity" at bounding box center [265, 151] width 347 height 11
radio input "true"
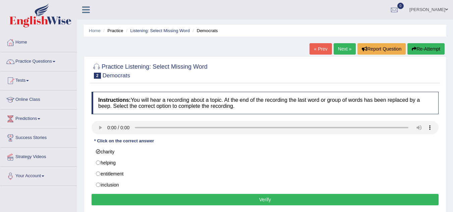
click at [197, 199] on button "Verify" at bounding box center [265, 199] width 347 height 11
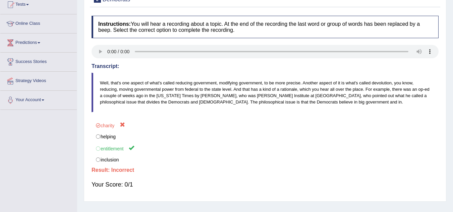
scroll to position [13, 0]
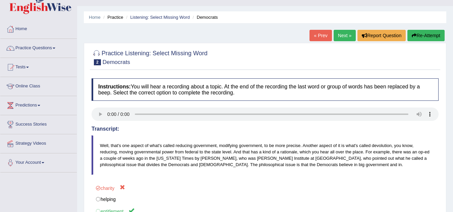
click at [424, 36] on button "Re-Attempt" at bounding box center [426, 35] width 37 height 11
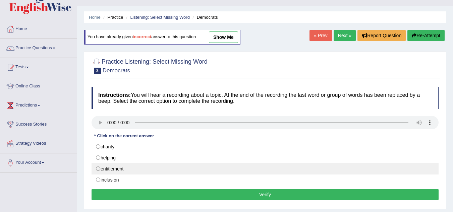
click at [130, 171] on label "entitlement" at bounding box center [265, 168] width 347 height 11
radio input "true"
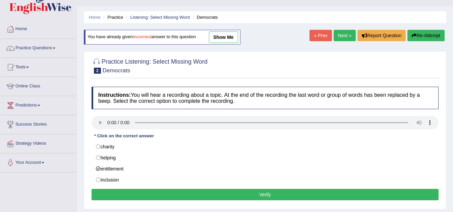
click at [245, 196] on button "Verify" at bounding box center [265, 194] width 347 height 11
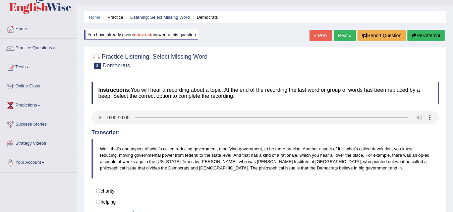
click at [321, 37] on link "« Prev" at bounding box center [321, 35] width 22 height 11
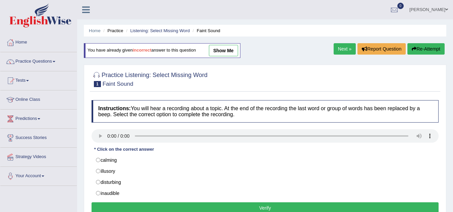
click at [425, 48] on button "Re-Attempt" at bounding box center [426, 48] width 37 height 11
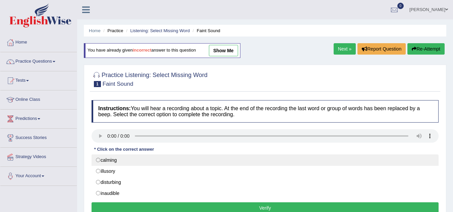
click at [96, 161] on label "calming" at bounding box center [265, 160] width 347 height 11
radio input "true"
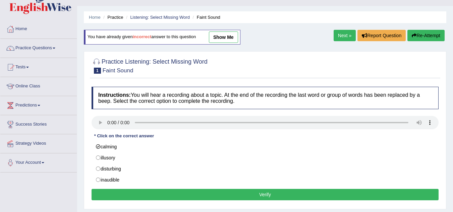
scroll to position [27, 0]
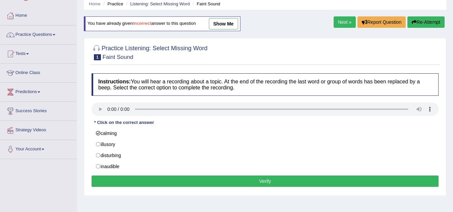
click at [382, 180] on button "Verify" at bounding box center [265, 181] width 347 height 11
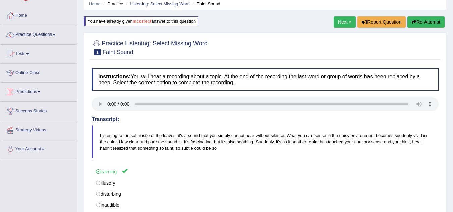
click at [343, 19] on link "Next »" at bounding box center [345, 21] width 22 height 11
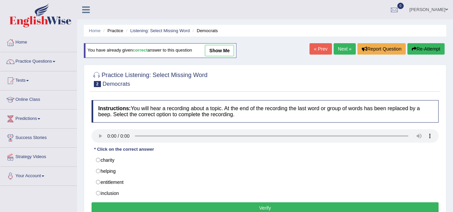
click at [346, 48] on link "Next »" at bounding box center [345, 48] width 22 height 11
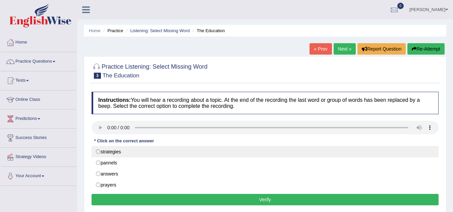
click at [99, 153] on label "strategies" at bounding box center [265, 151] width 347 height 11
radio input "true"
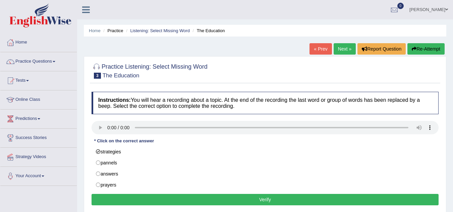
click at [237, 196] on button "Verify" at bounding box center [265, 199] width 347 height 11
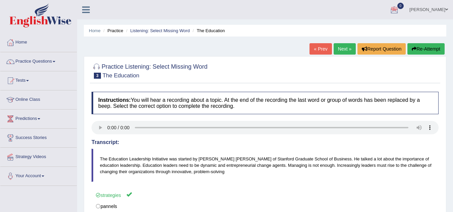
click at [346, 46] on link "Next »" at bounding box center [345, 48] width 22 height 11
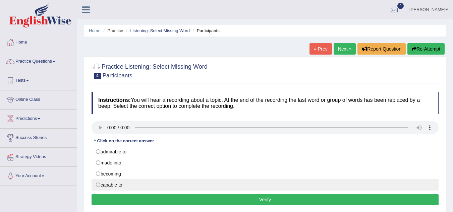
click at [97, 186] on label "capable to" at bounding box center [265, 185] width 347 height 11
radio input "true"
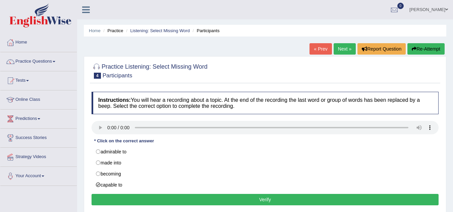
click at [133, 196] on button "Verify" at bounding box center [265, 199] width 347 height 11
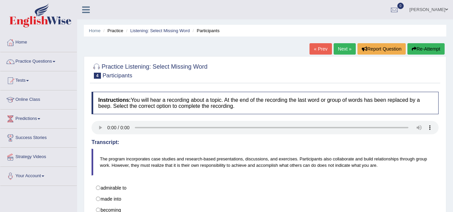
click at [341, 50] on link "Next »" at bounding box center [345, 48] width 22 height 11
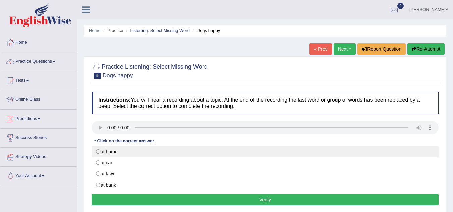
click at [97, 151] on label "at home" at bounding box center [265, 151] width 347 height 11
radio input "true"
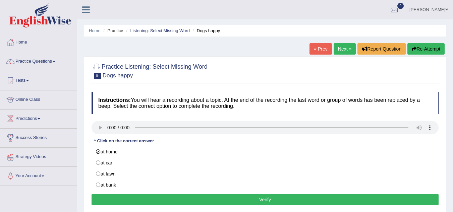
click at [158, 198] on button "Verify" at bounding box center [265, 199] width 347 height 11
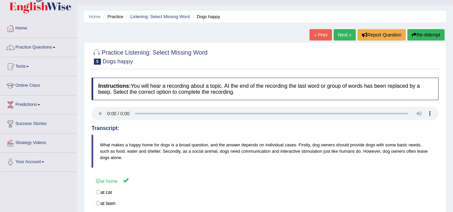
scroll to position [13, 0]
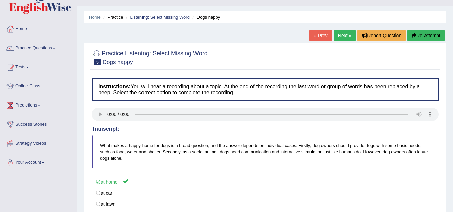
click at [346, 37] on link "Next »" at bounding box center [345, 35] width 22 height 11
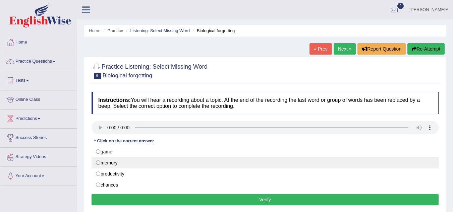
click at [99, 164] on label "memory" at bounding box center [265, 162] width 347 height 11
radio input "true"
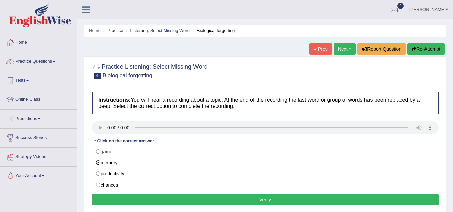
click at [168, 199] on button "Verify" at bounding box center [265, 199] width 347 height 11
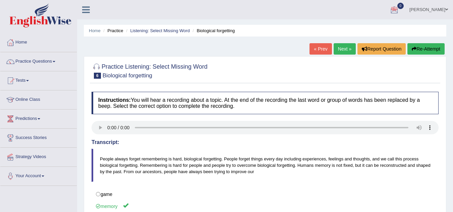
click at [346, 50] on link "Next »" at bounding box center [345, 48] width 22 height 11
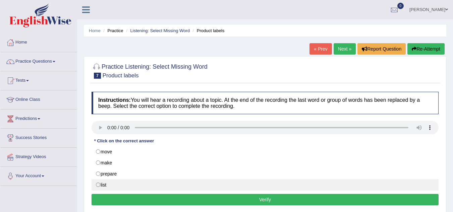
click at [99, 186] on label "list" at bounding box center [265, 185] width 347 height 11
radio input "true"
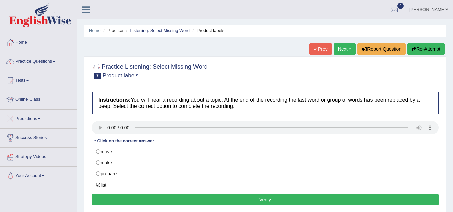
click at [224, 199] on button "Verify" at bounding box center [265, 199] width 347 height 11
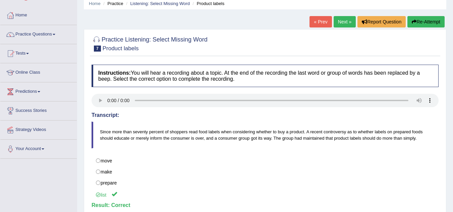
scroll to position [27, 0]
click at [340, 21] on link "Next »" at bounding box center [345, 21] width 22 height 11
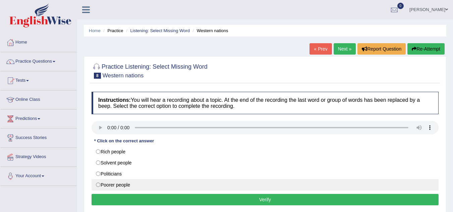
click at [98, 186] on label "Poorer people" at bounding box center [265, 185] width 347 height 11
radio input "true"
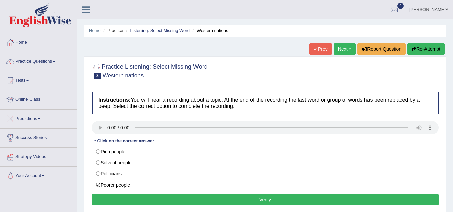
click at [168, 198] on button "Verify" at bounding box center [265, 199] width 347 height 11
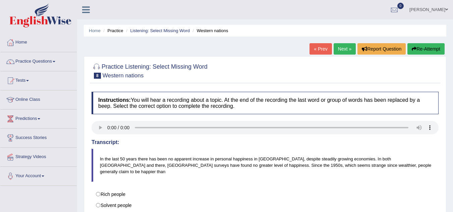
click at [55, 63] on link "Practice Questions" at bounding box center [38, 60] width 77 height 17
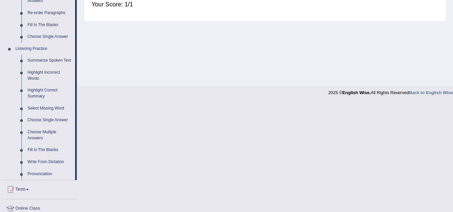
scroll to position [255, 0]
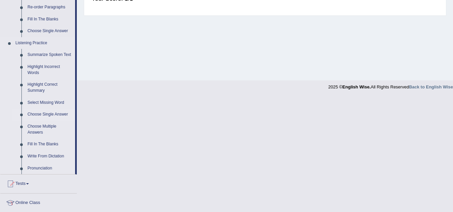
click at [41, 113] on link "Choose Single Answer" at bounding box center [49, 115] width 51 height 12
click at [41, 113] on ul "Home Practice Questions Speaking Practice Read Aloud Repeat Sentence Describe I…" at bounding box center [38, 33] width 77 height 511
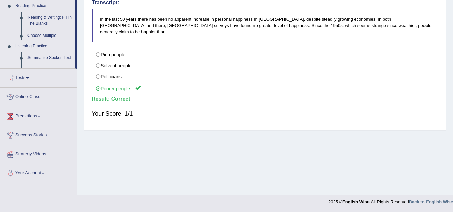
scroll to position [140, 0]
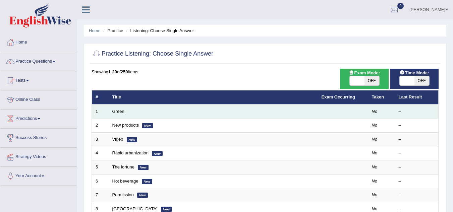
click at [129, 110] on td "Green" at bounding box center [213, 112] width 209 height 14
click at [123, 112] on link "Green" at bounding box center [118, 111] width 12 height 5
